Goal: Information Seeking & Learning: Learn about a topic

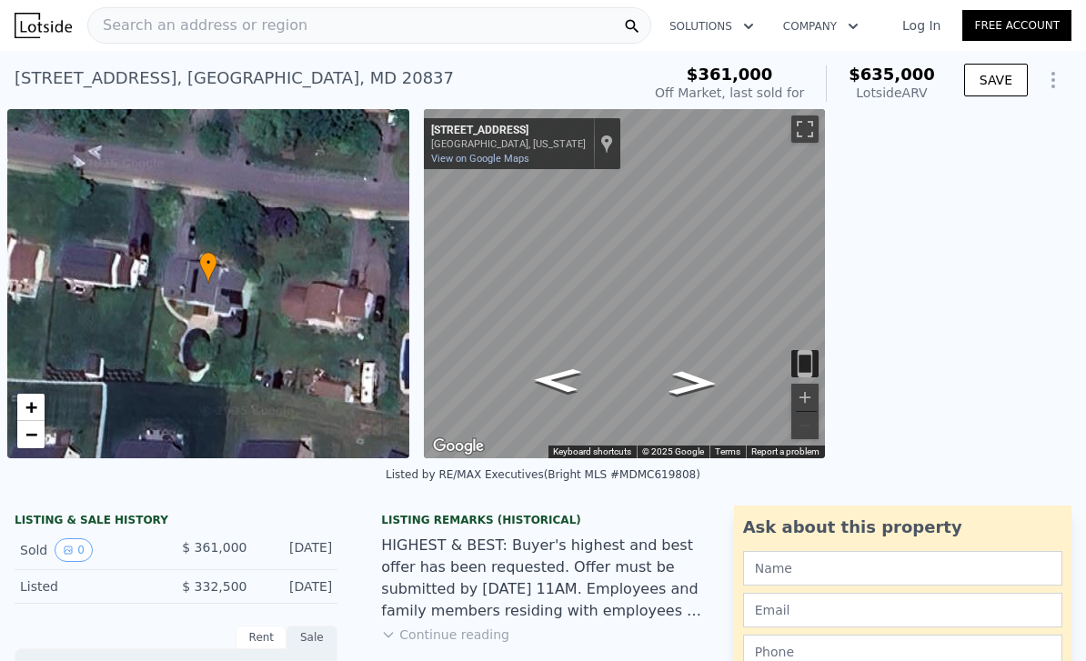
click at [524, 24] on div "Search an address or region" at bounding box center [369, 25] width 564 height 36
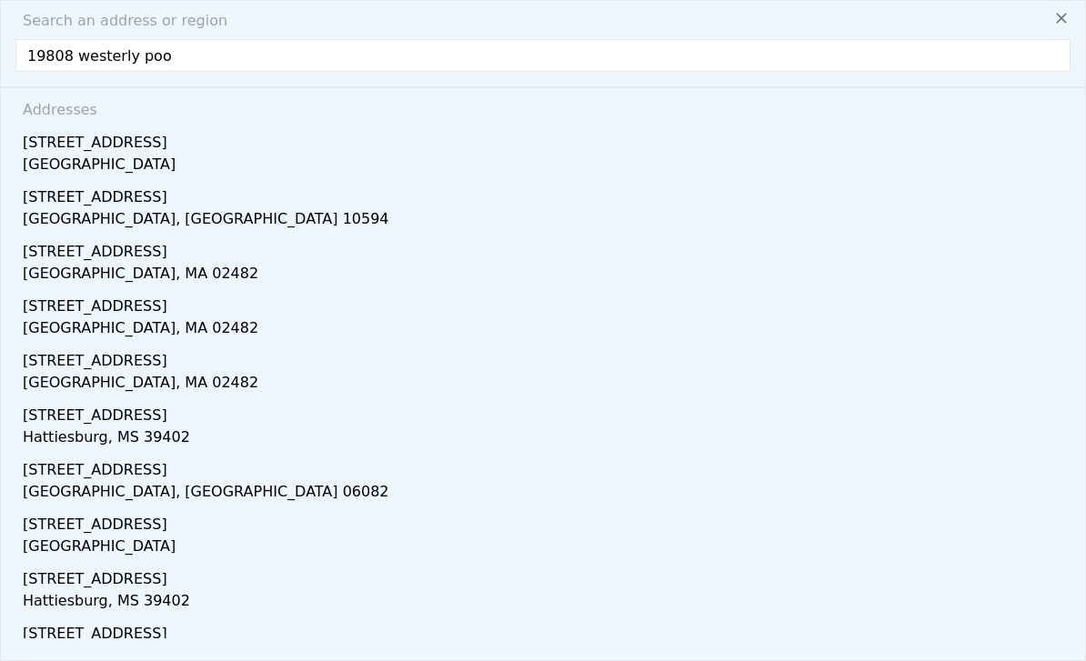
type input "19808 westerly pool"
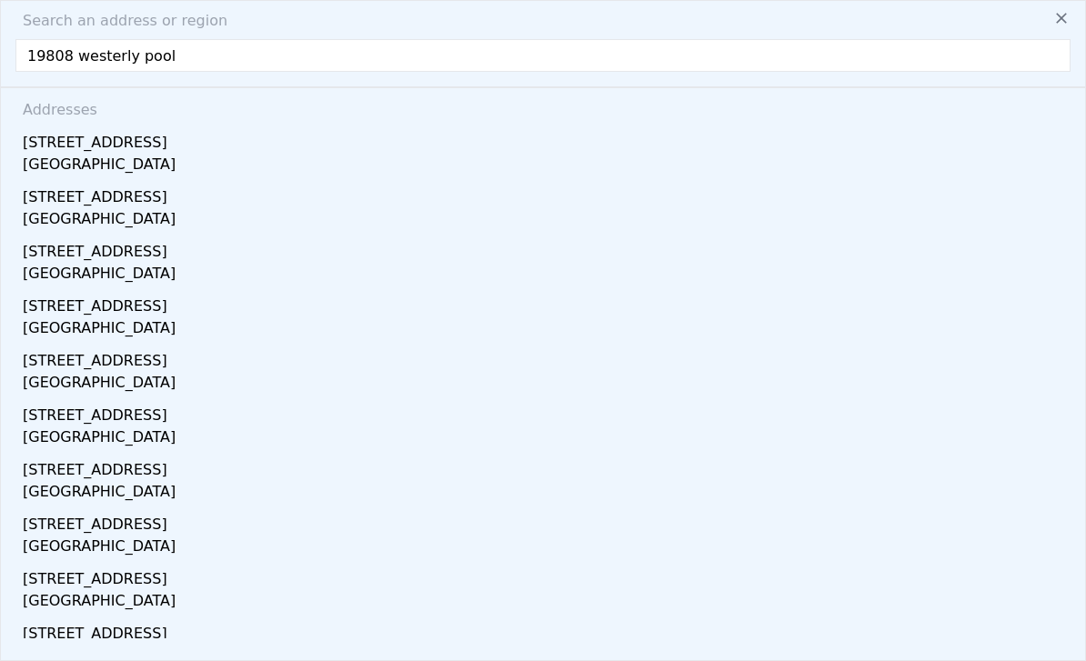
click at [88, 149] on div "[STREET_ADDRESS]" at bounding box center [547, 139] width 1048 height 29
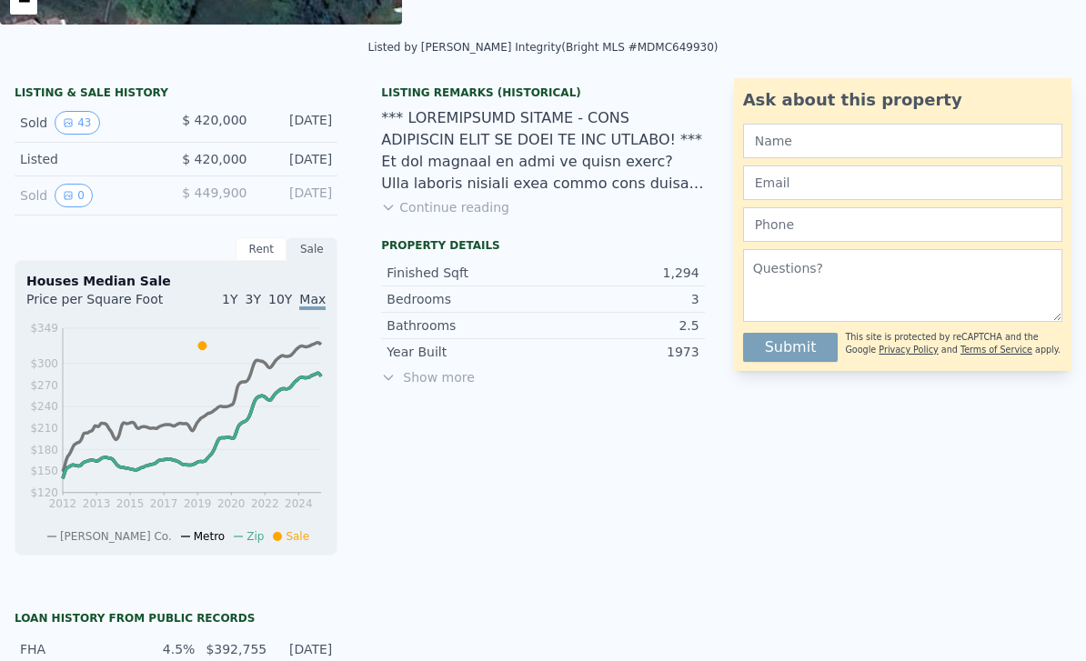
scroll to position [428, 0]
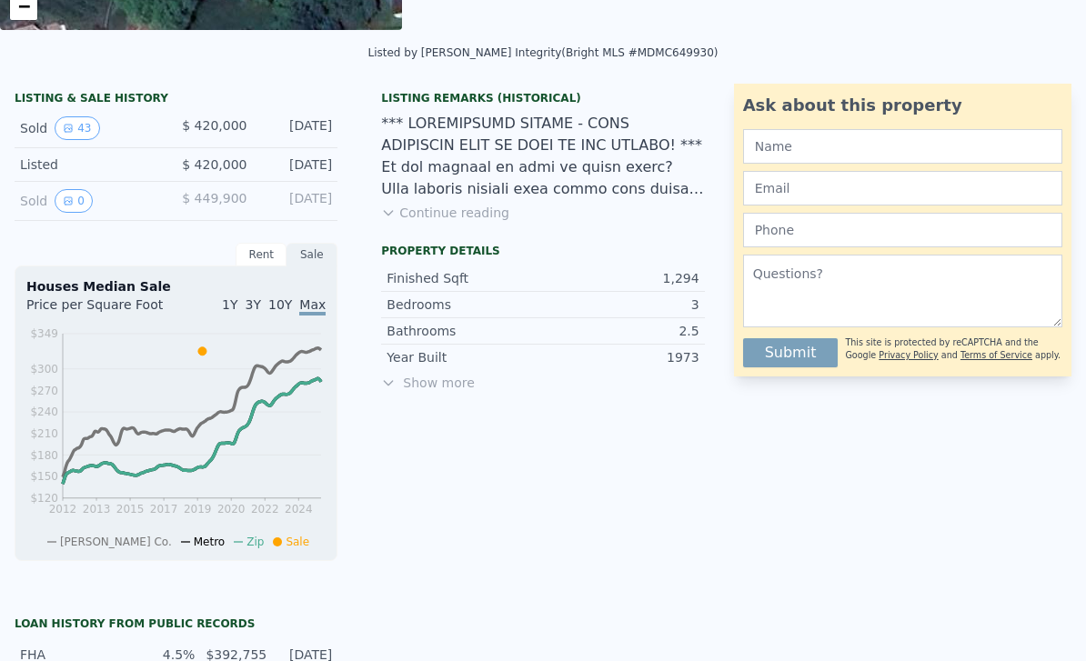
click at [648, 216] on div "Listing Remarks (Historical) Continue reading" at bounding box center [543, 164] width 352 height 146
click at [388, 216] on icon at bounding box center [388, 213] width 15 height 15
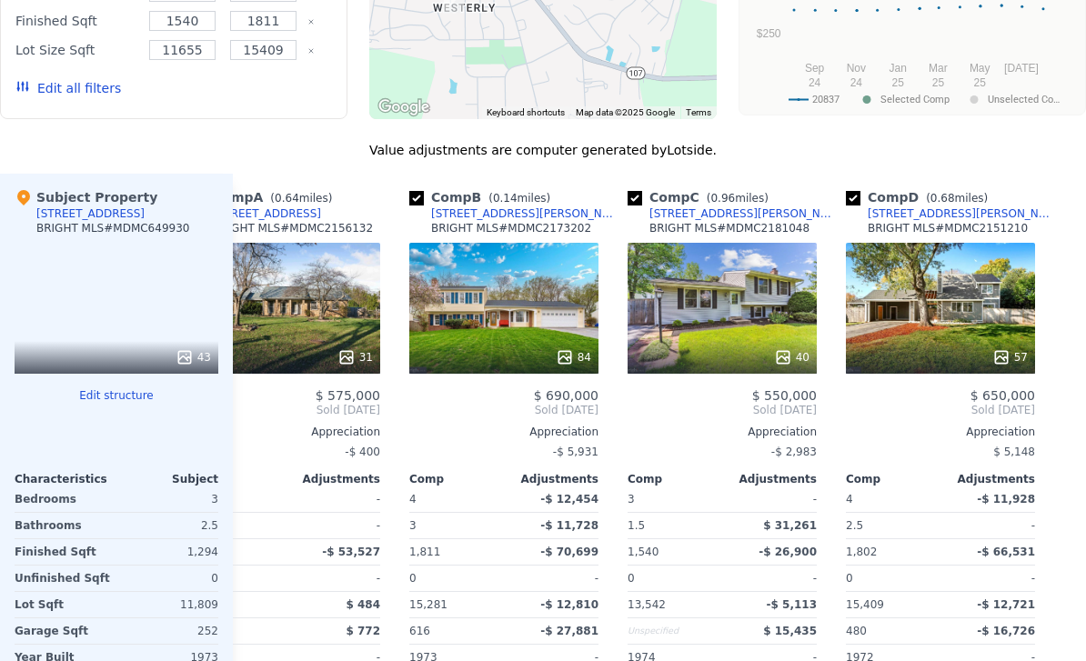
scroll to position [0, 64]
click at [970, 243] on div "57" at bounding box center [940, 308] width 189 height 131
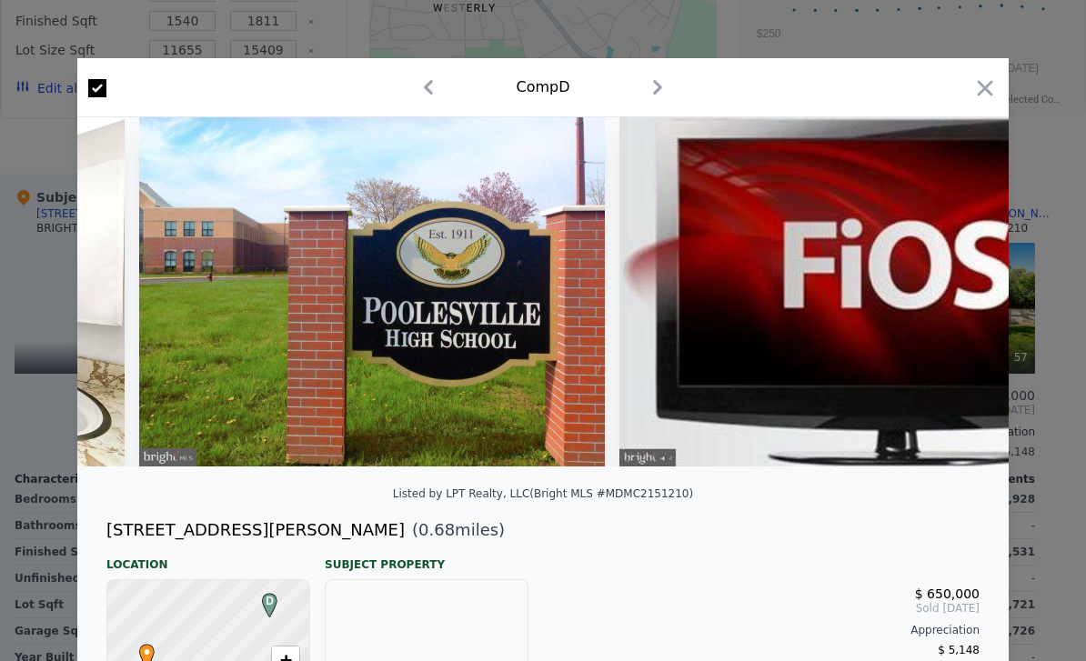
scroll to position [0, 22696]
click at [980, 88] on icon "button" at bounding box center [984, 87] width 25 height 25
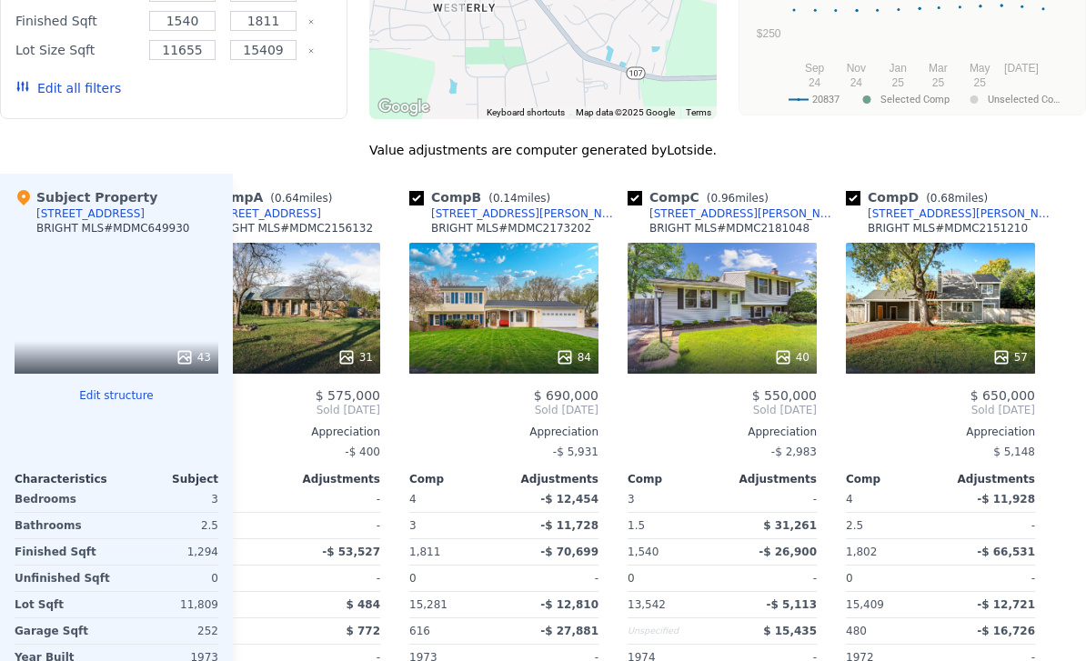
scroll to position [0, 64]
click at [784, 243] on div "40" at bounding box center [722, 308] width 189 height 131
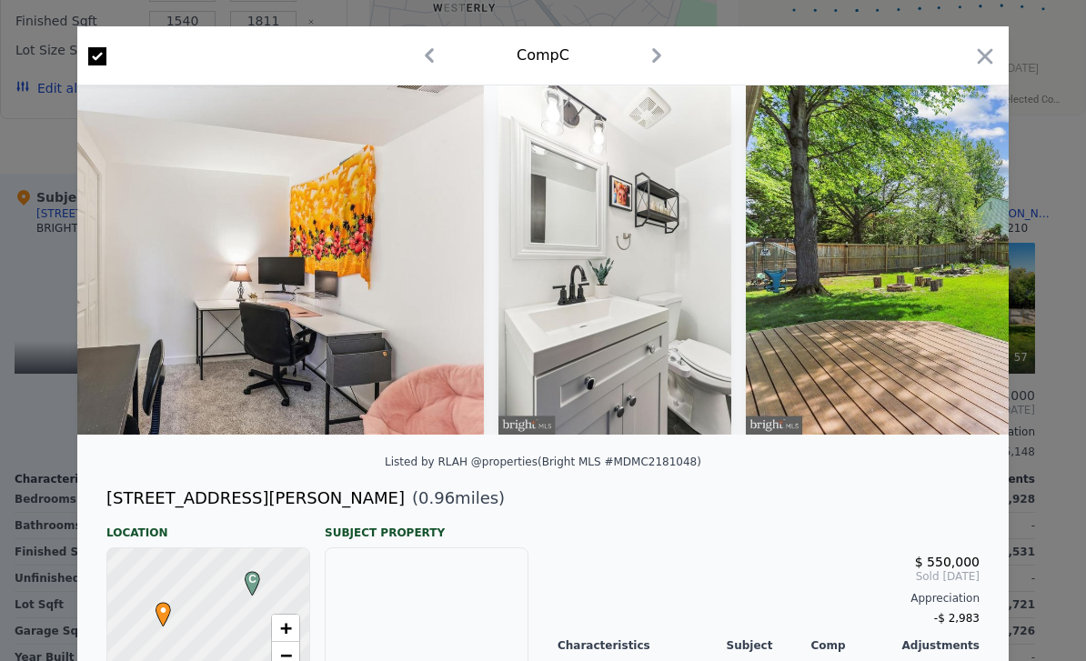
scroll to position [0, 13575]
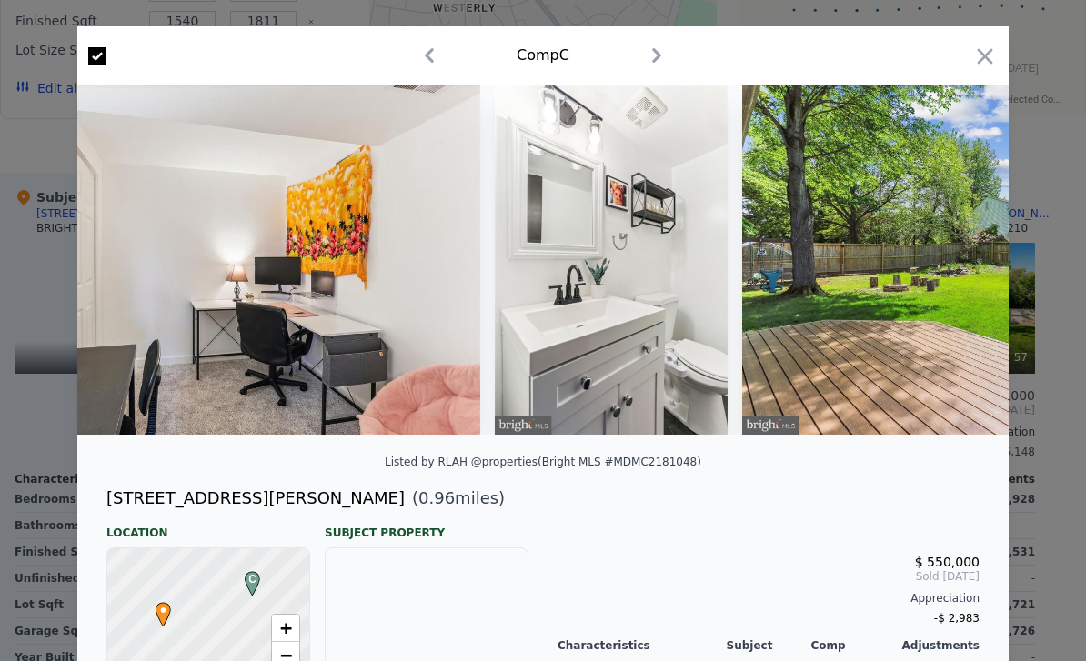
click at [986, 57] on icon "button" at bounding box center [985, 55] width 15 height 15
